Goal: Find specific page/section: Find specific page/section

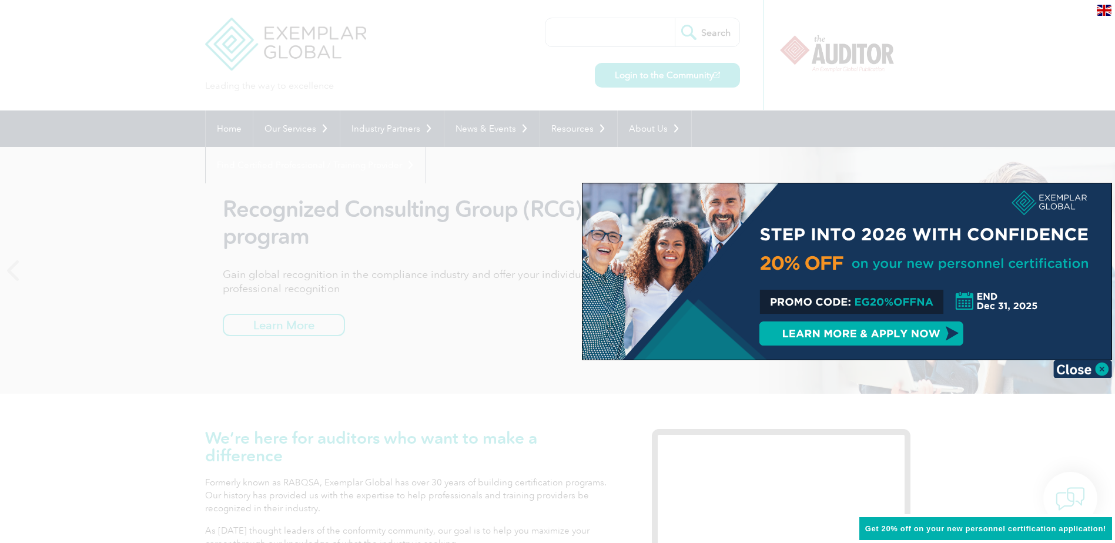
click at [433, 78] on div at bounding box center [557, 271] width 1115 height 543
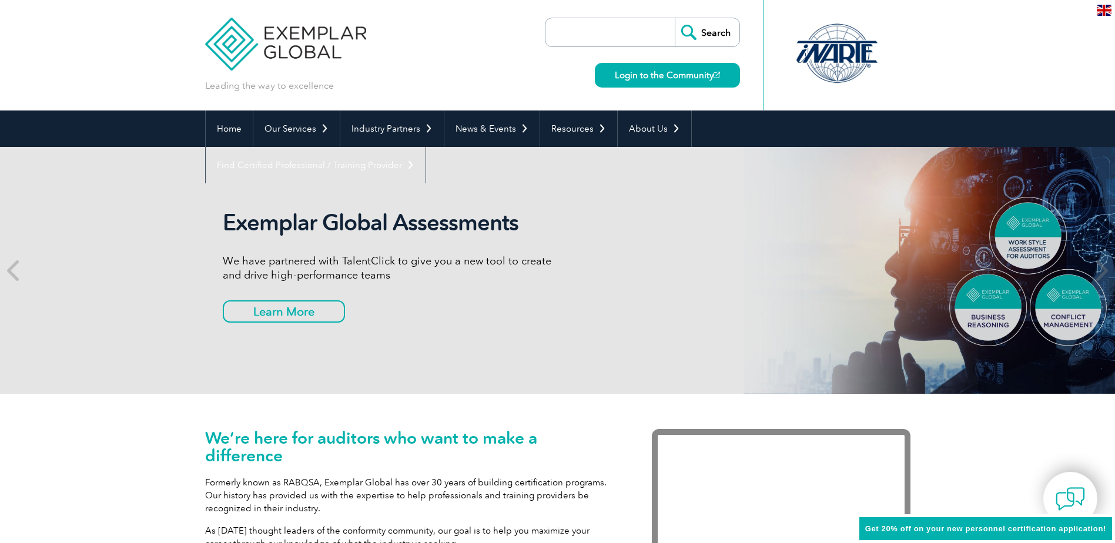
click at [1104, 12] on img at bounding box center [1104, 10] width 15 height 11
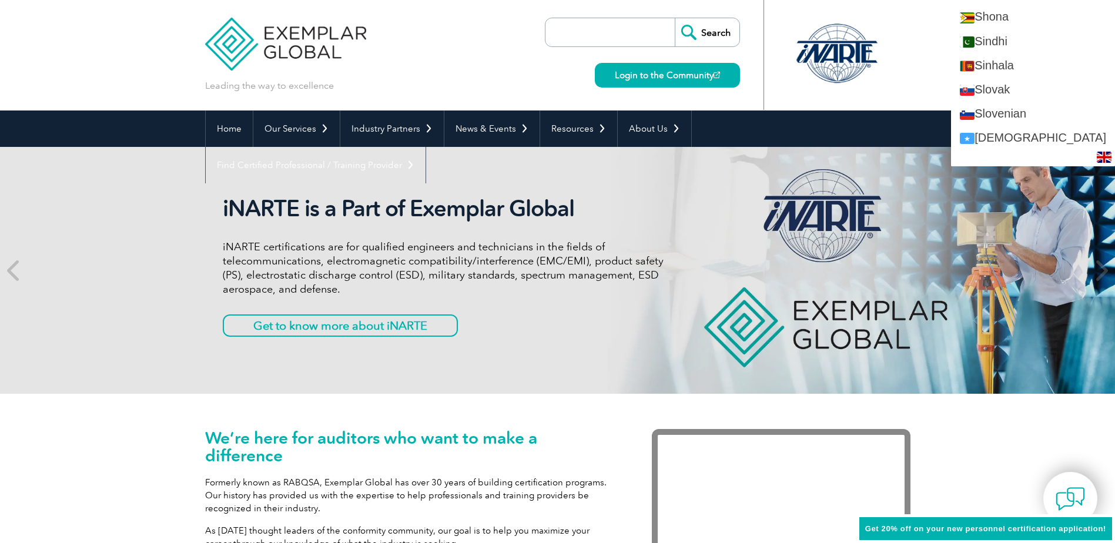
scroll to position [1999, 0]
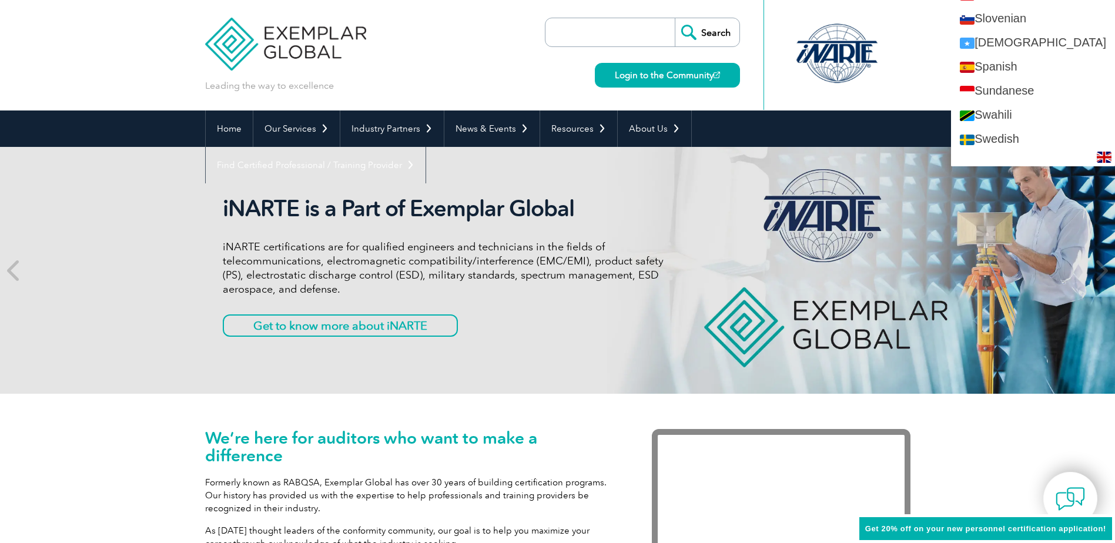
click at [54, 73] on header "Leading the way to excellence Search" at bounding box center [557, 55] width 1115 height 111
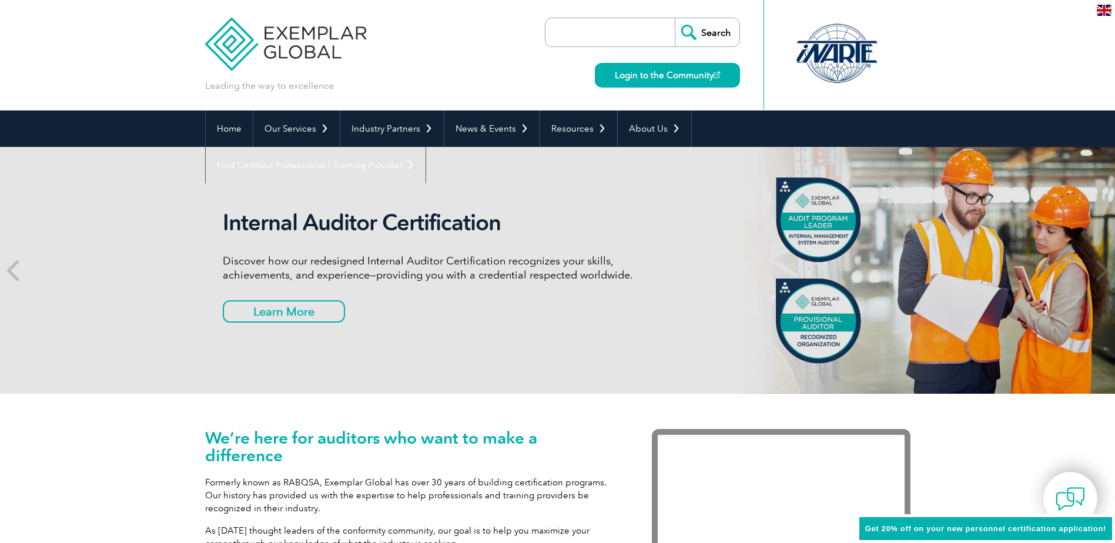
click at [279, 57] on img at bounding box center [286, 35] width 162 height 71
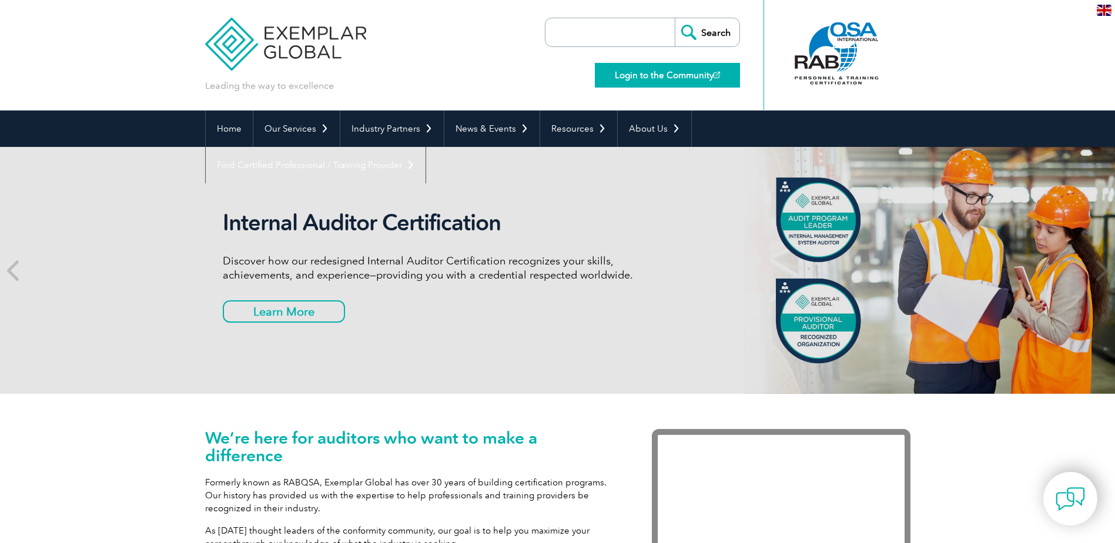
click at [704, 77] on link "Login to the Community" at bounding box center [667, 75] width 145 height 25
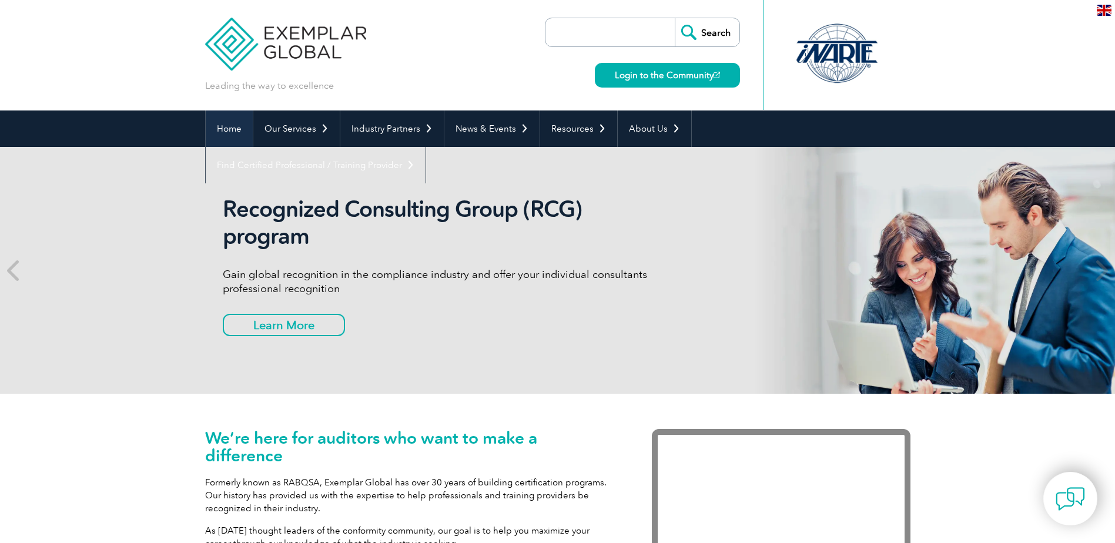
click at [230, 120] on link "Home" at bounding box center [229, 129] width 47 height 36
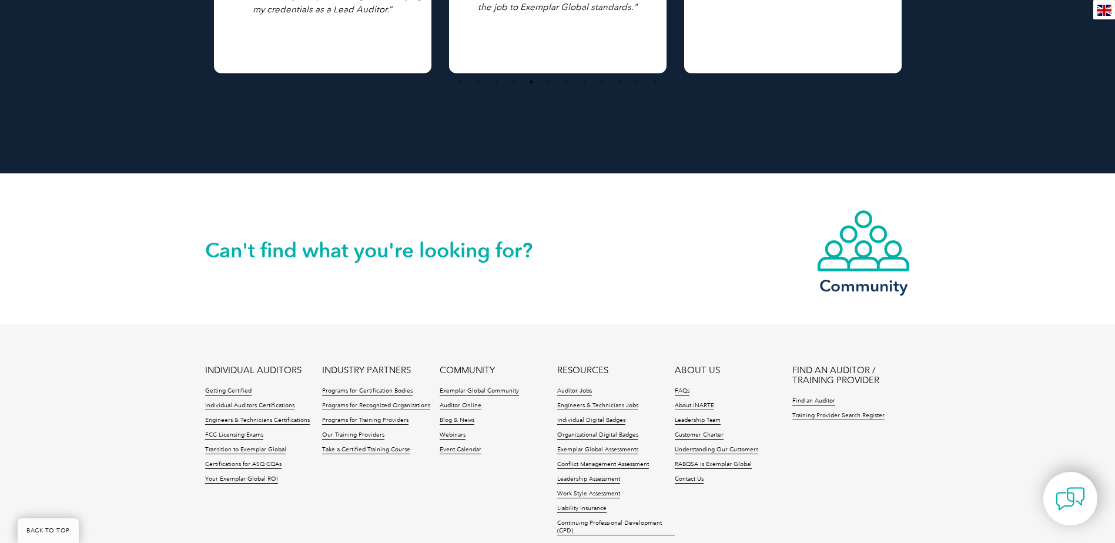
scroll to position [2678, 0]
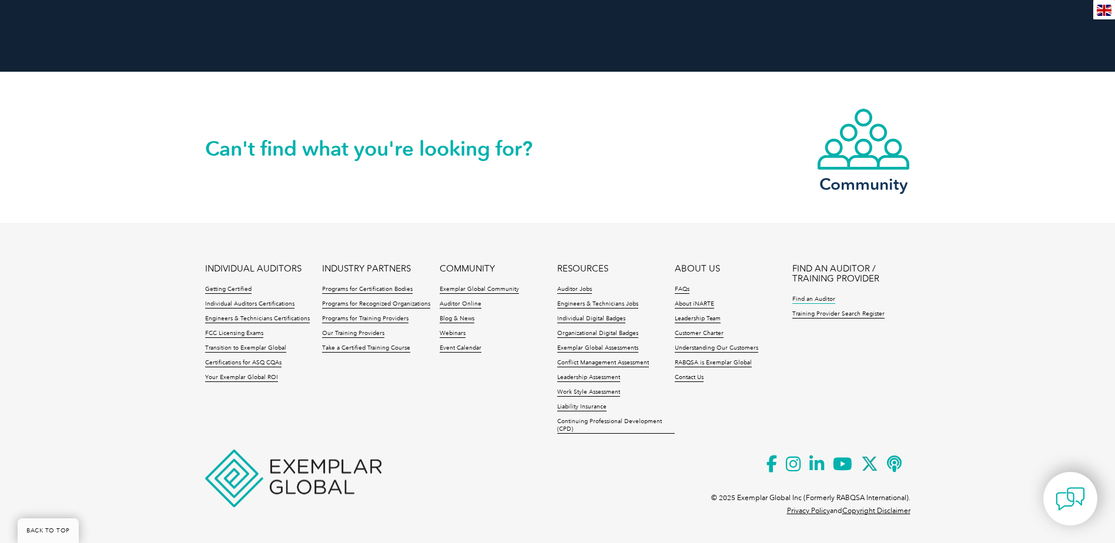
click at [806, 300] on link "Find an Auditor" at bounding box center [814, 300] width 43 height 8
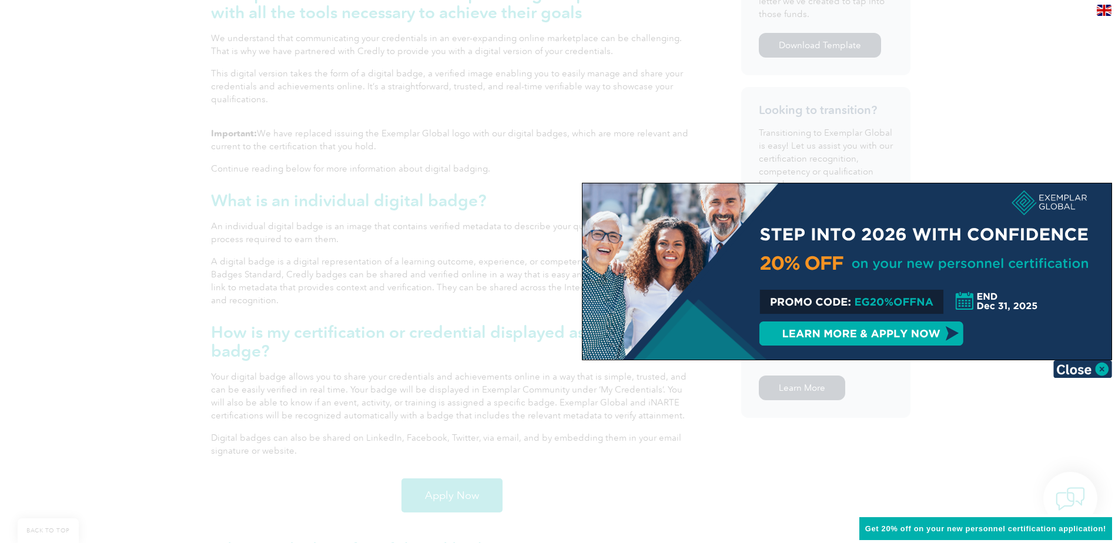
scroll to position [588, 0]
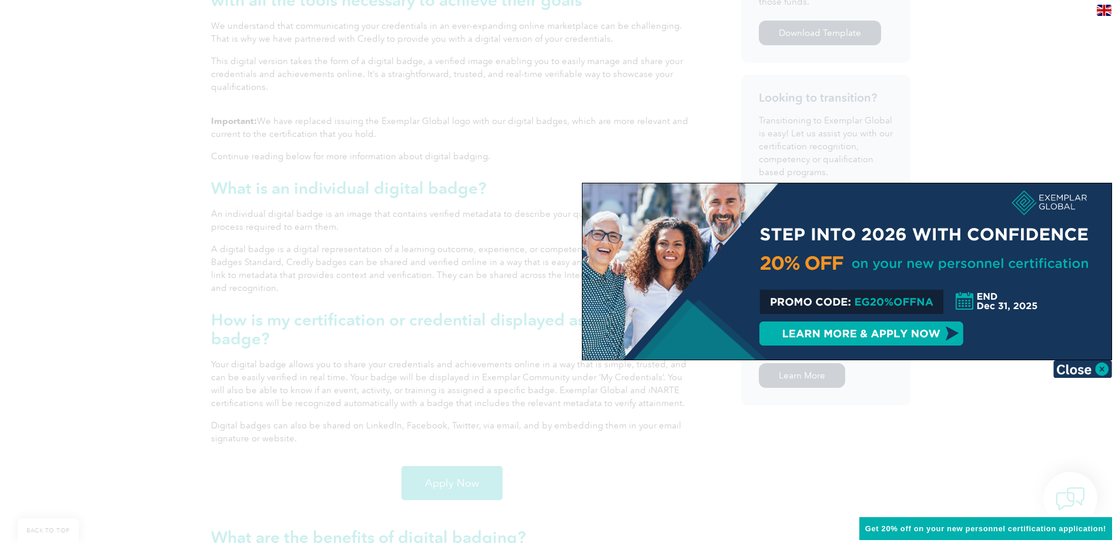
click at [895, 413] on div at bounding box center [557, 271] width 1115 height 543
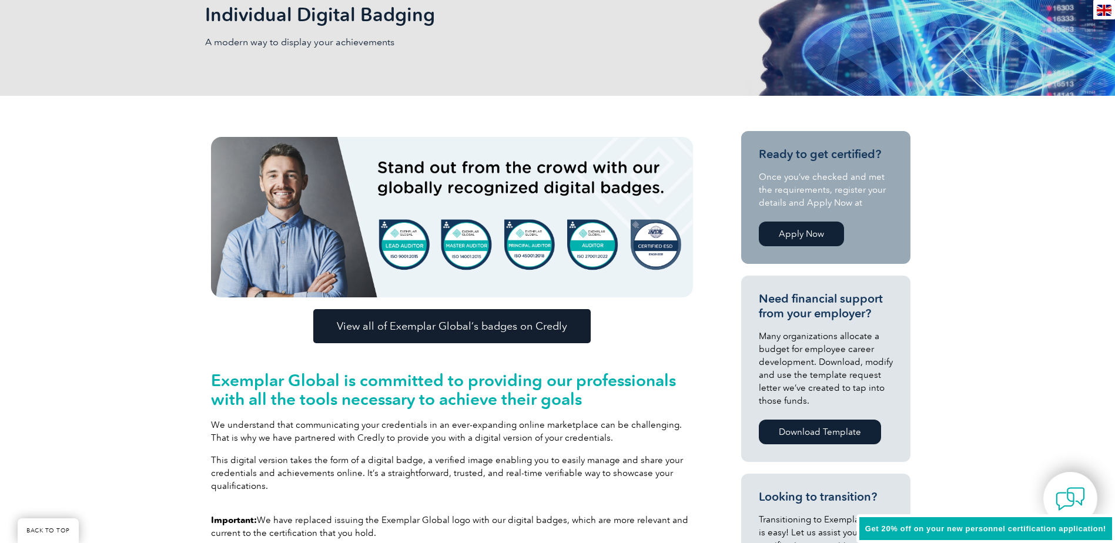
scroll to position [0, 0]
